Goal: Task Accomplishment & Management: Manage account settings

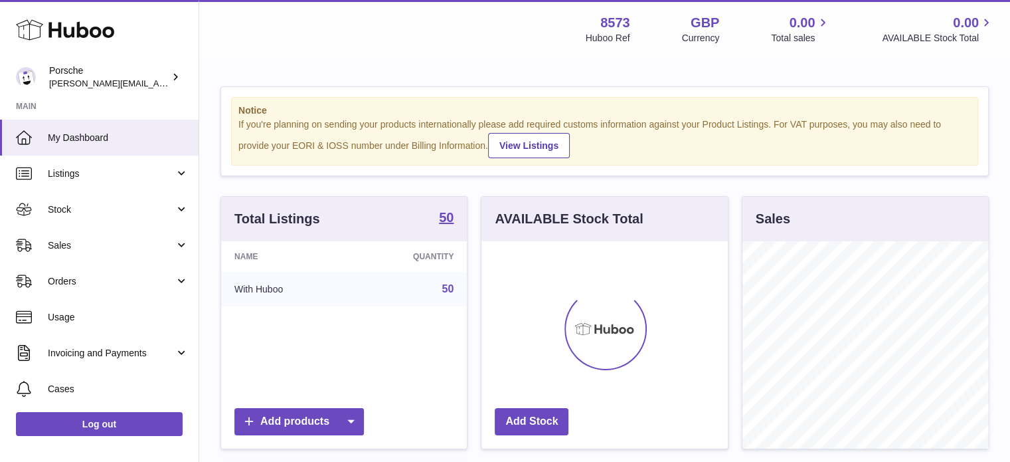
scroll to position [207, 246]
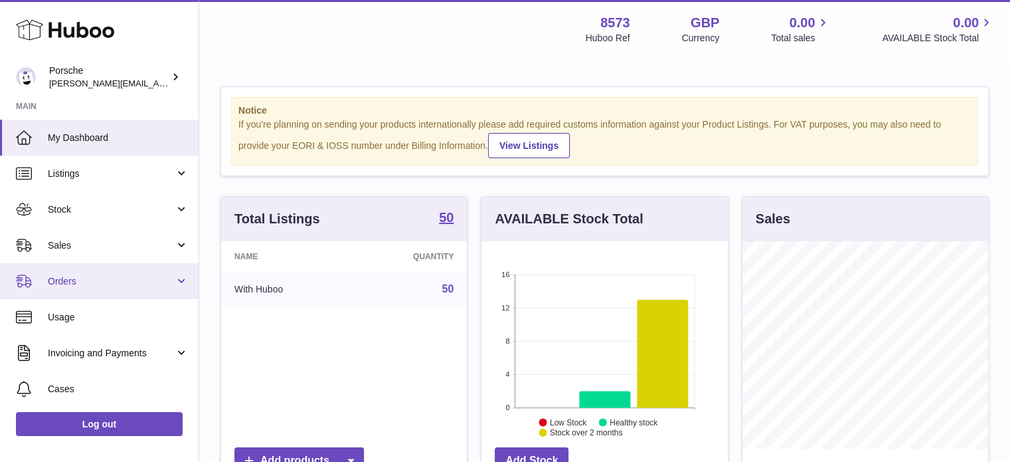
click at [51, 276] on span "Orders" at bounding box center [111, 281] width 127 height 13
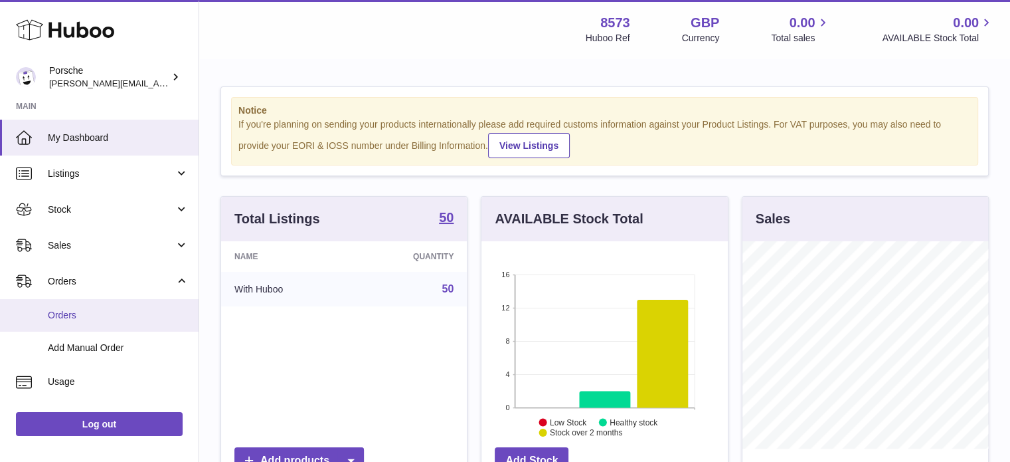
click at [56, 310] on span "Orders" at bounding box center [118, 315] width 141 height 13
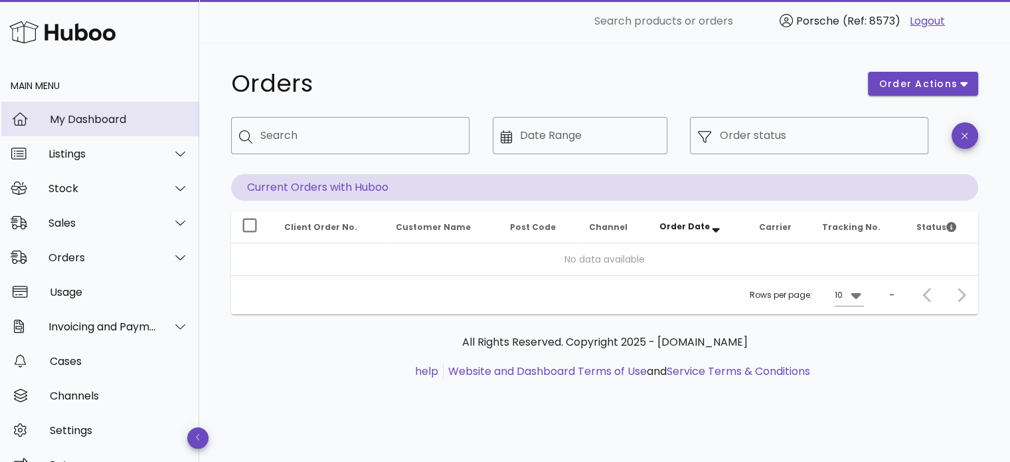
click at [71, 119] on div "My Dashboard" at bounding box center [119, 119] width 139 height 13
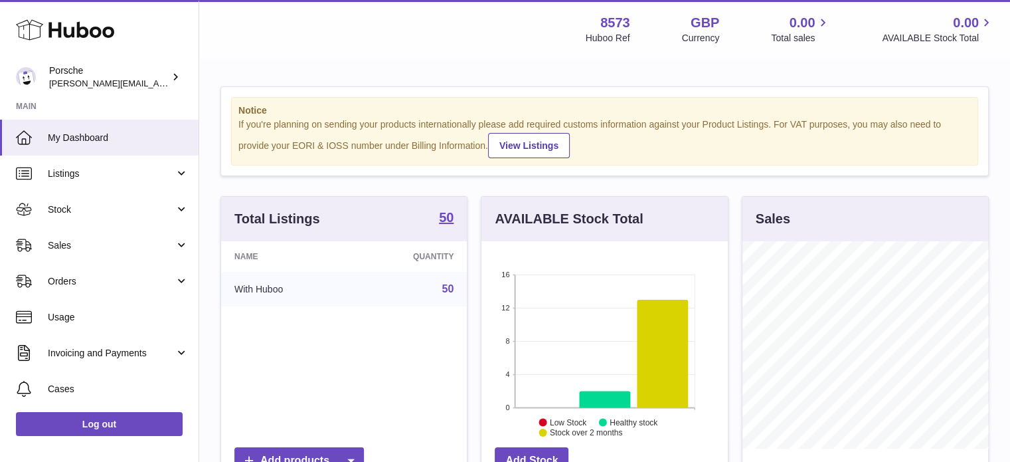
scroll to position [207, 246]
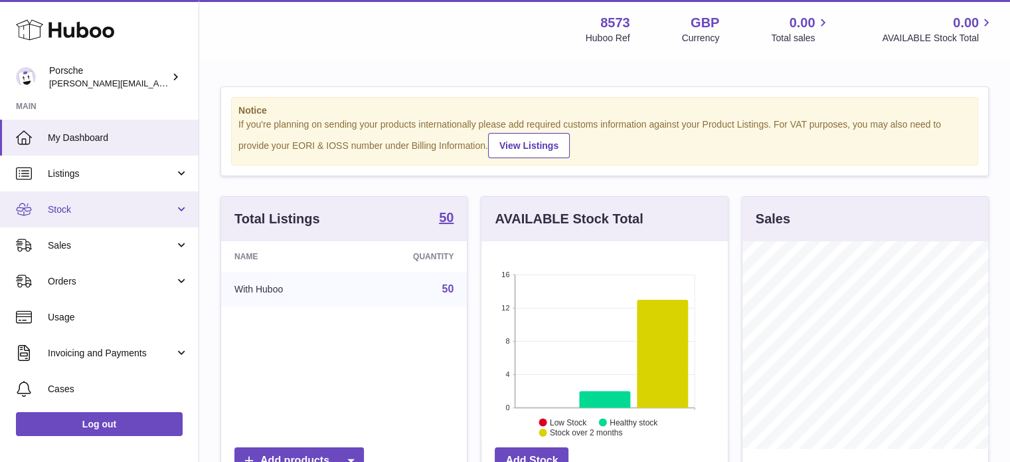
click at [80, 203] on span "Stock" at bounding box center [111, 209] width 127 height 13
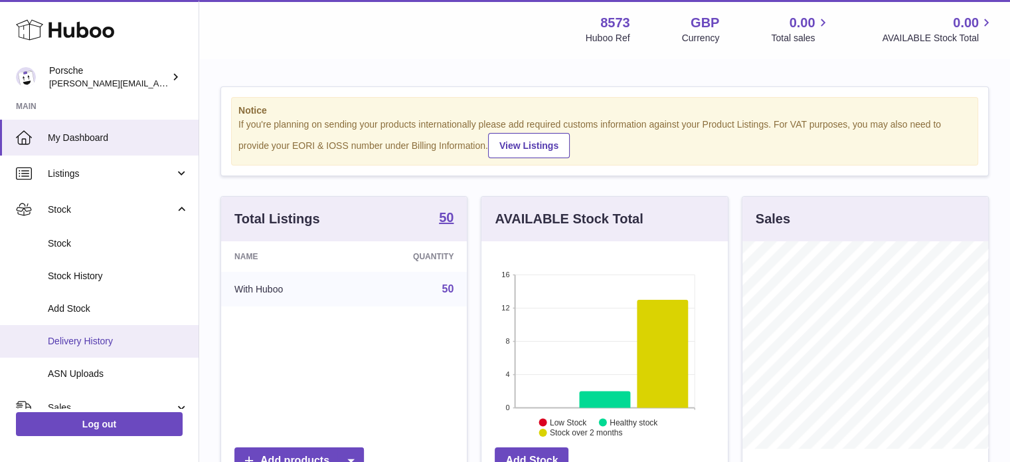
click at [64, 345] on span "Delivery History" at bounding box center [118, 341] width 141 height 13
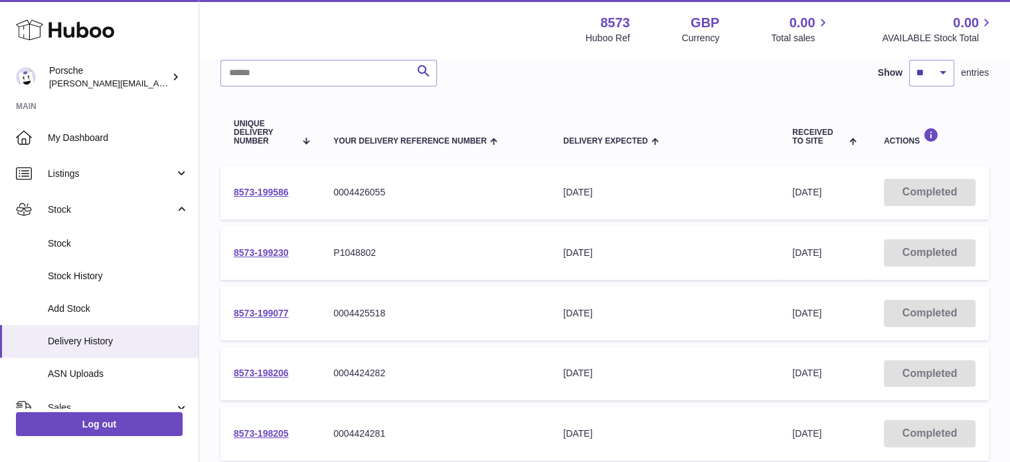
scroll to position [133, 0]
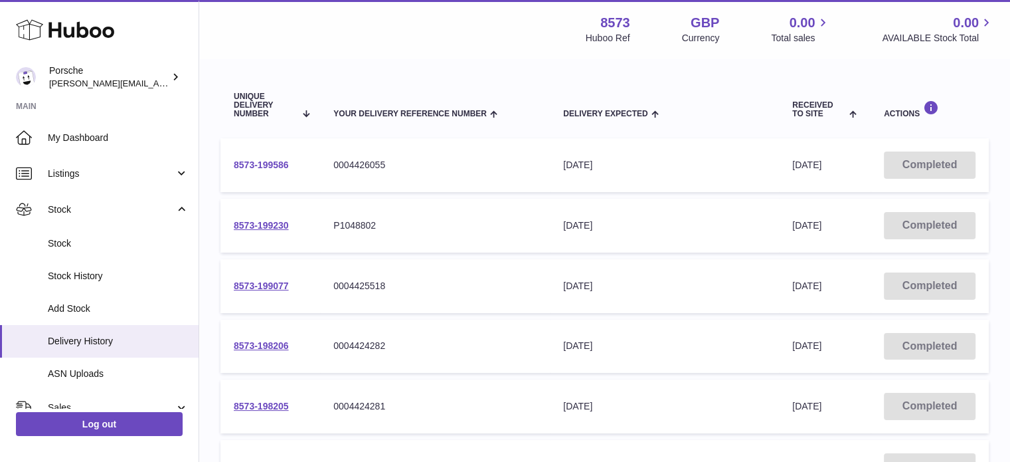
click at [252, 164] on link "8573-199586" at bounding box center [261, 164] width 55 height 11
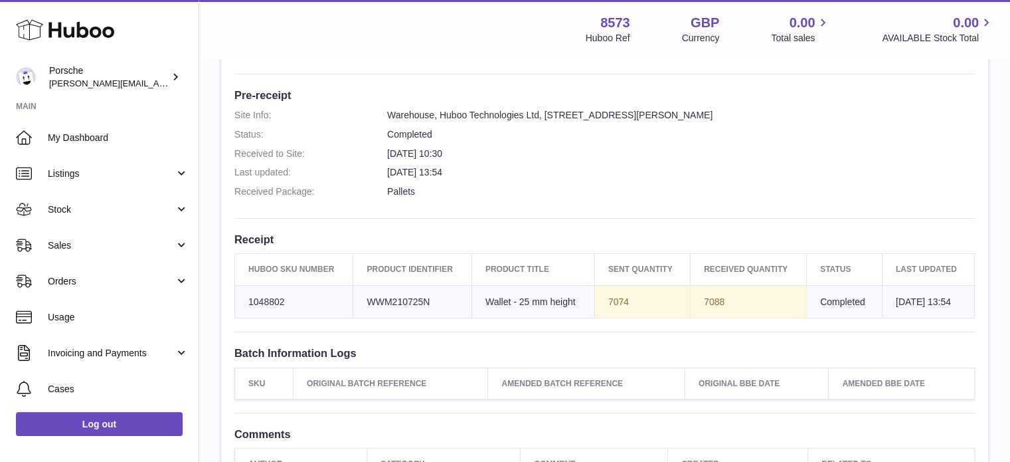
scroll to position [332, 0]
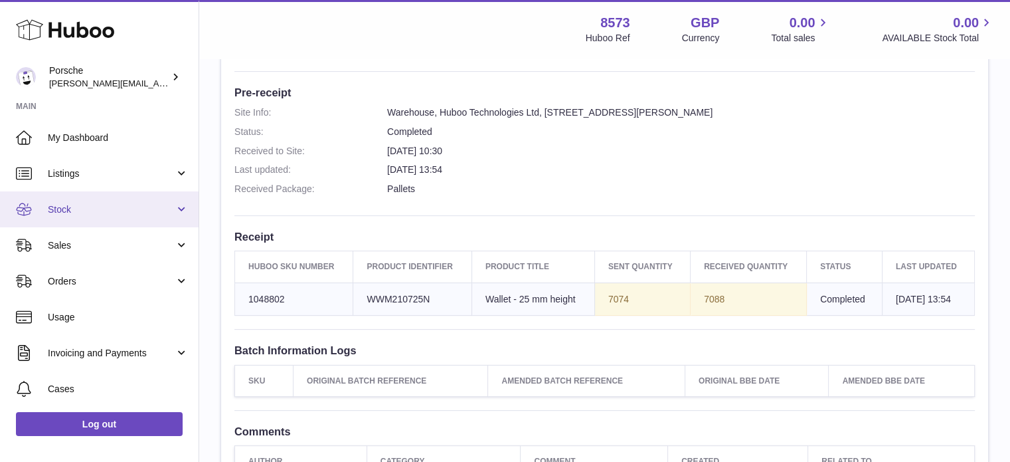
click at [86, 210] on span "Stock" at bounding box center [111, 209] width 127 height 13
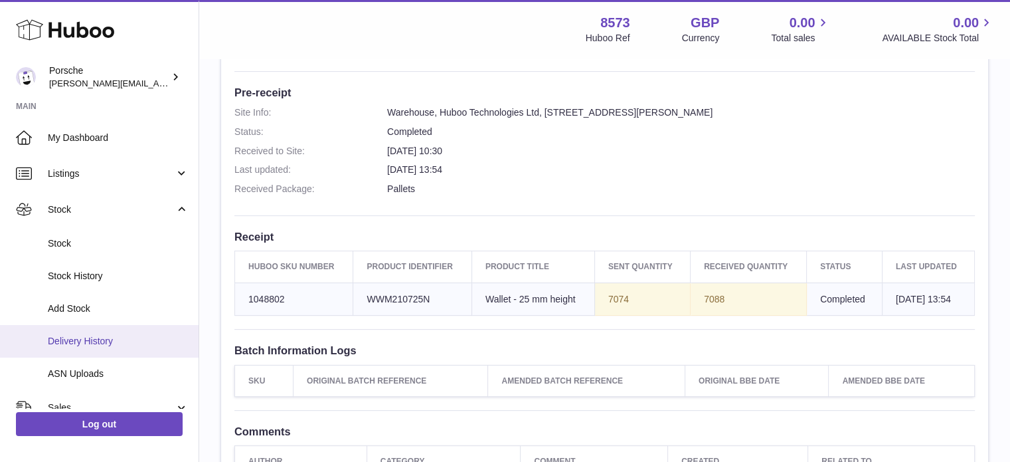
click at [82, 338] on span "Delivery History" at bounding box center [118, 341] width 141 height 13
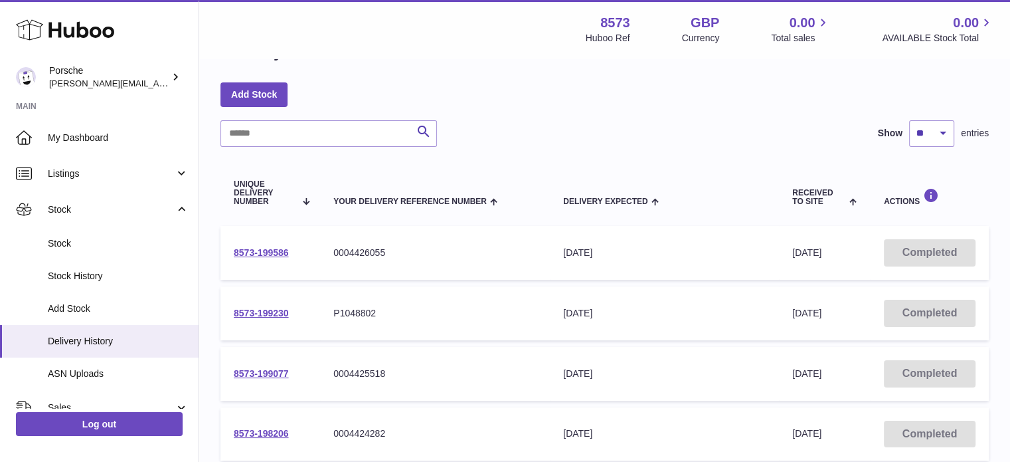
scroll to position [66, 0]
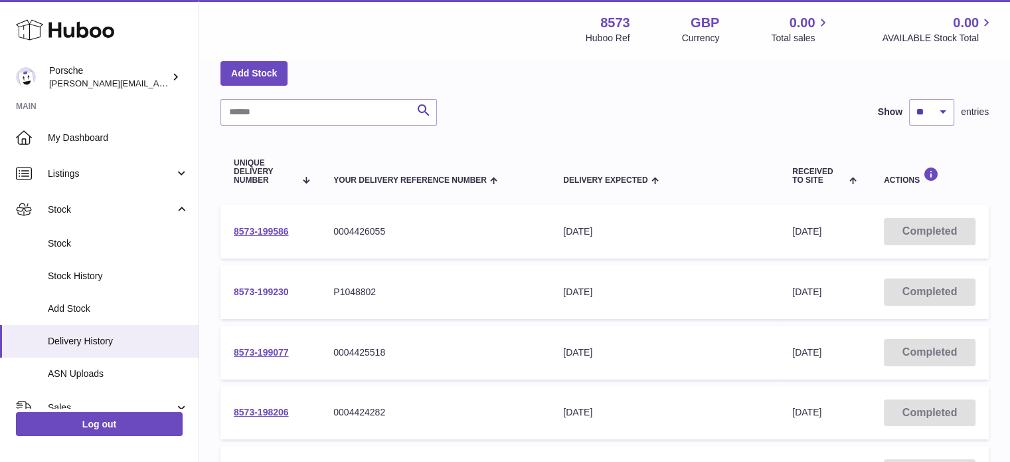
click at [276, 292] on link "8573-199230" at bounding box center [261, 291] width 55 height 11
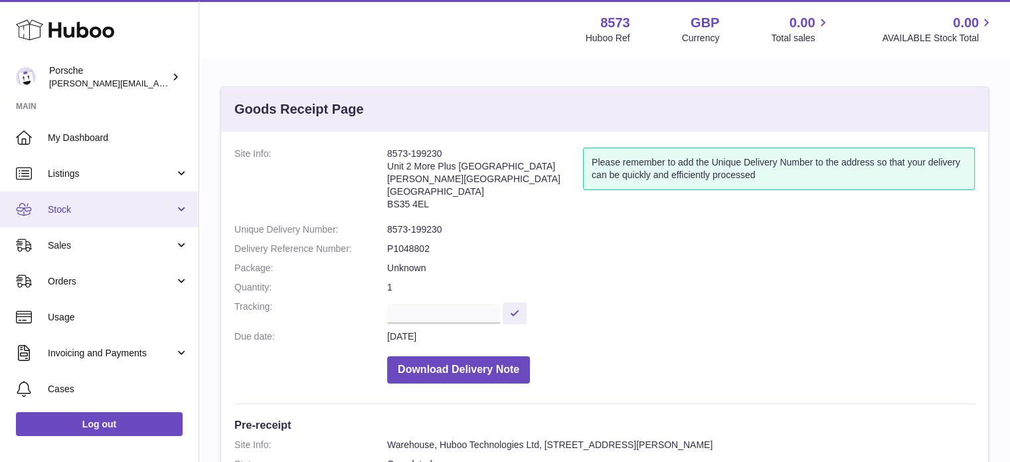
click at [64, 212] on span "Stock" at bounding box center [111, 209] width 127 height 13
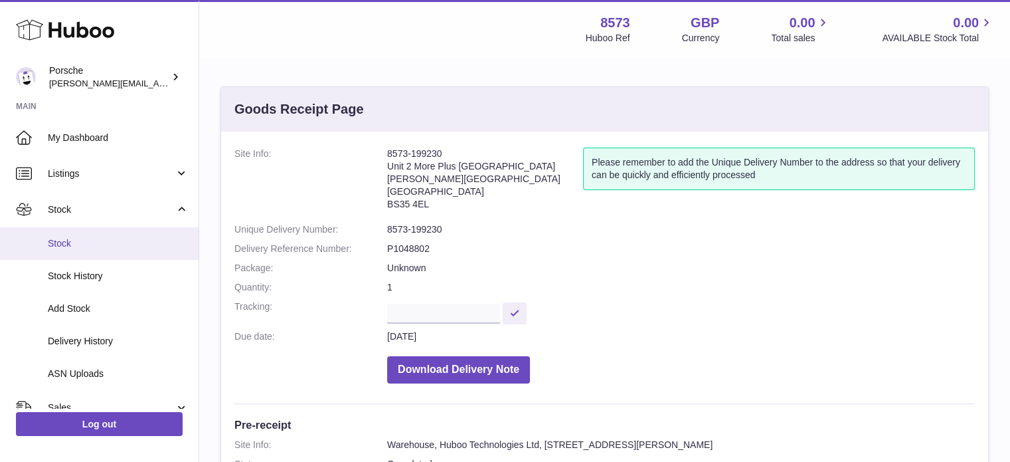
click at [74, 241] on span "Stock" at bounding box center [118, 243] width 141 height 13
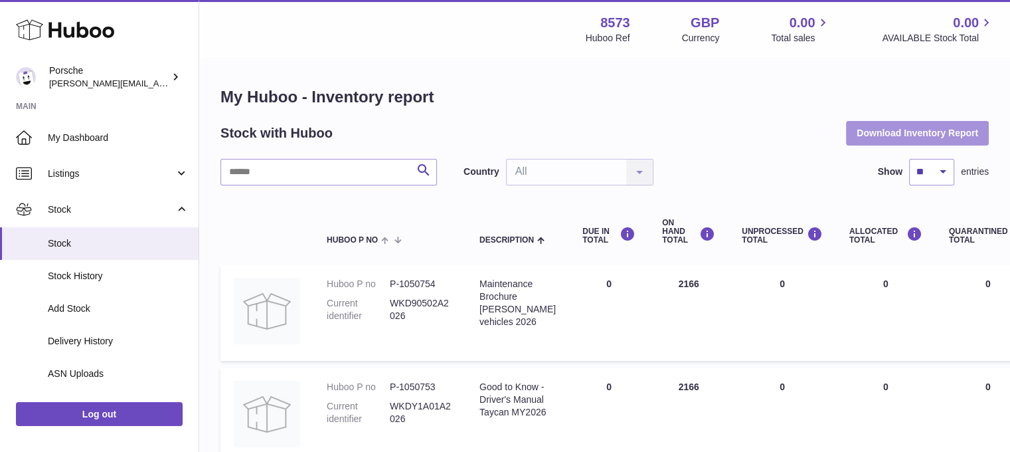
click at [879, 132] on button "Download Inventory Report" at bounding box center [917, 133] width 143 height 24
